Goal: Find specific page/section: Find specific page/section

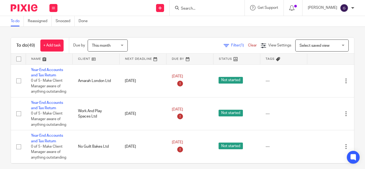
click at [208, 11] on input "Search" at bounding box center [205, 8] width 48 height 5
type input "S"
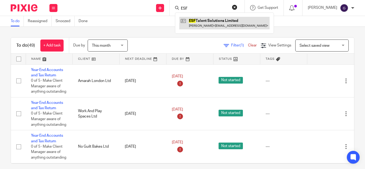
type input "ESF"
click at [215, 22] on link at bounding box center [224, 23] width 90 height 12
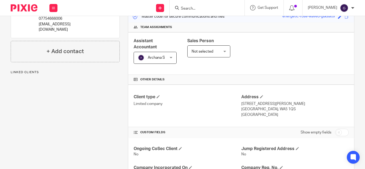
scroll to position [80, 0]
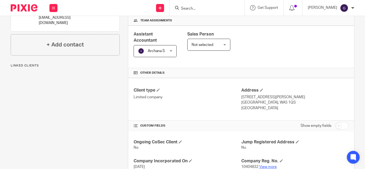
click at [266, 168] on link "View more" at bounding box center [268, 167] width 18 height 4
